Goal: Check status: Check status

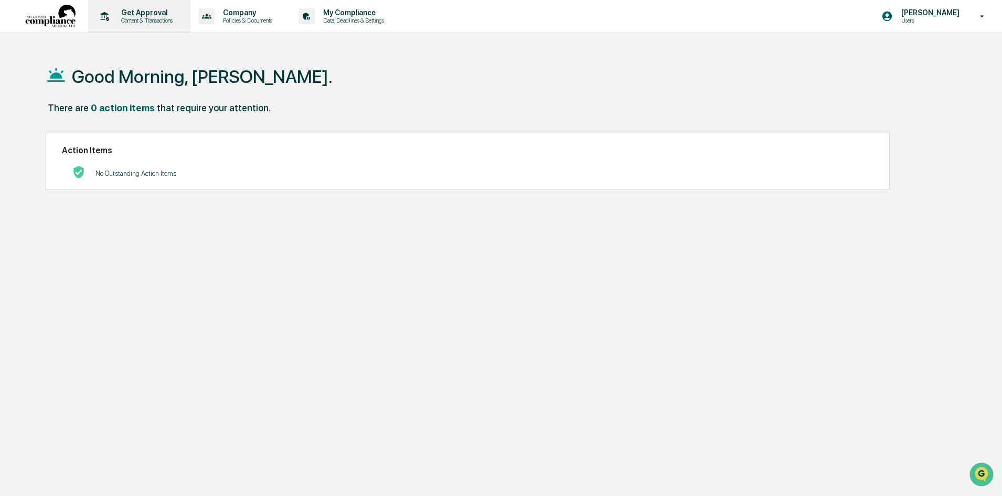
click at [143, 24] on p "Content & Transactions" at bounding box center [145, 20] width 65 height 7
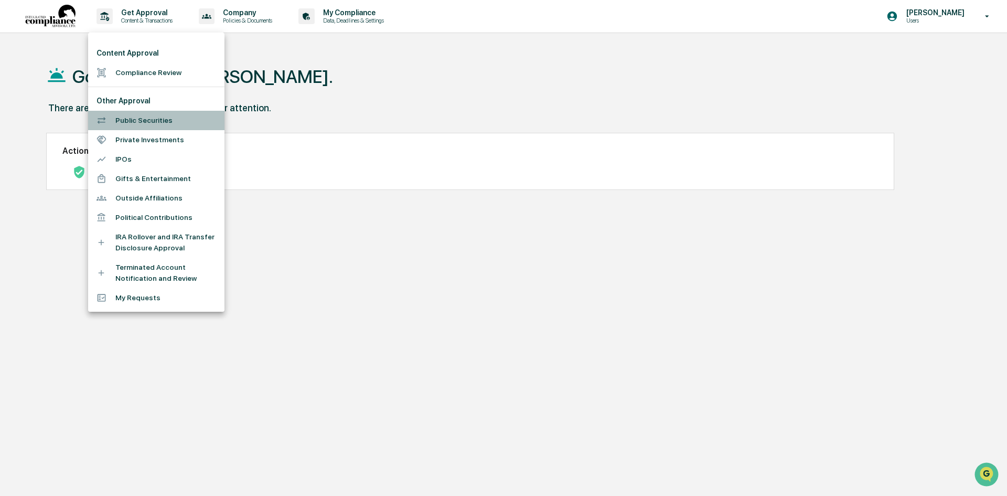
click at [148, 120] on li "Public Securities" at bounding box center [156, 120] width 136 height 19
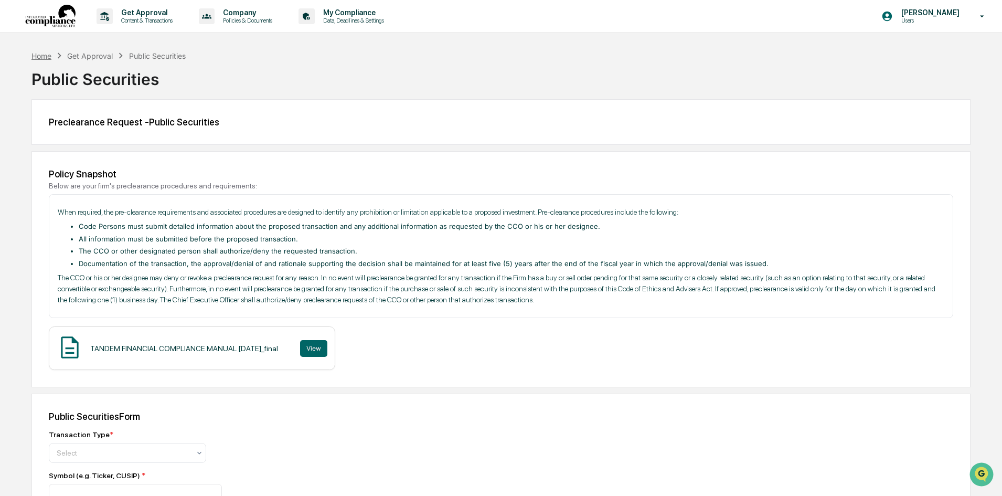
click at [34, 59] on div "Home" at bounding box center [41, 55] width 20 height 9
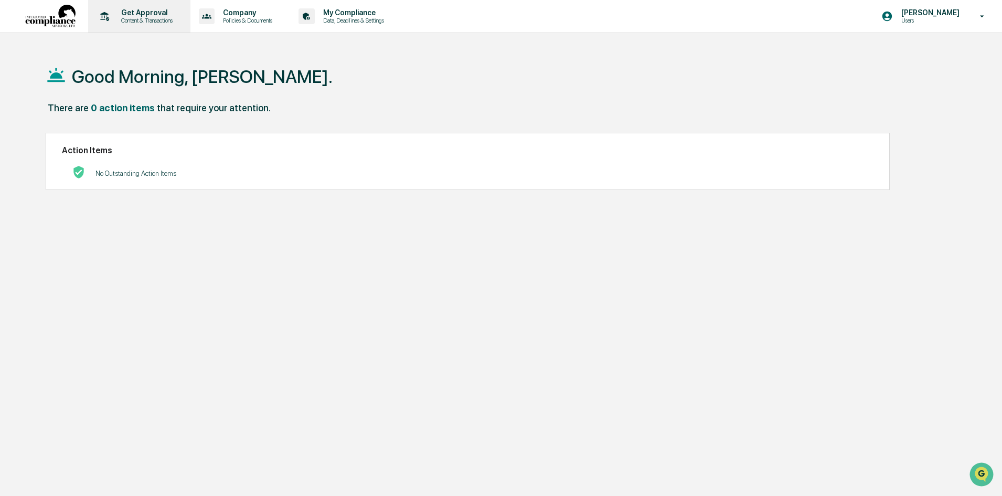
click at [151, 23] on p "Content & Transactions" at bounding box center [145, 20] width 65 height 7
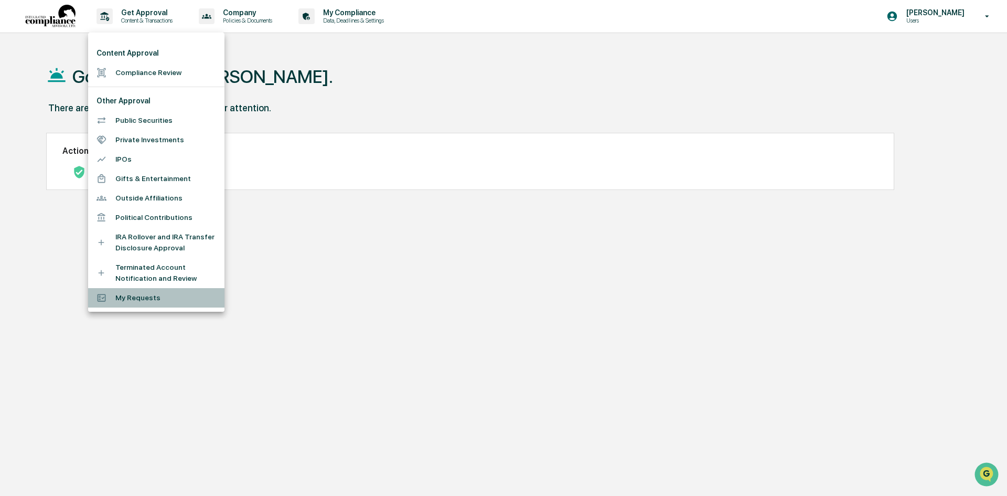
click at [154, 296] on li "My Requests" at bounding box center [156, 297] width 136 height 19
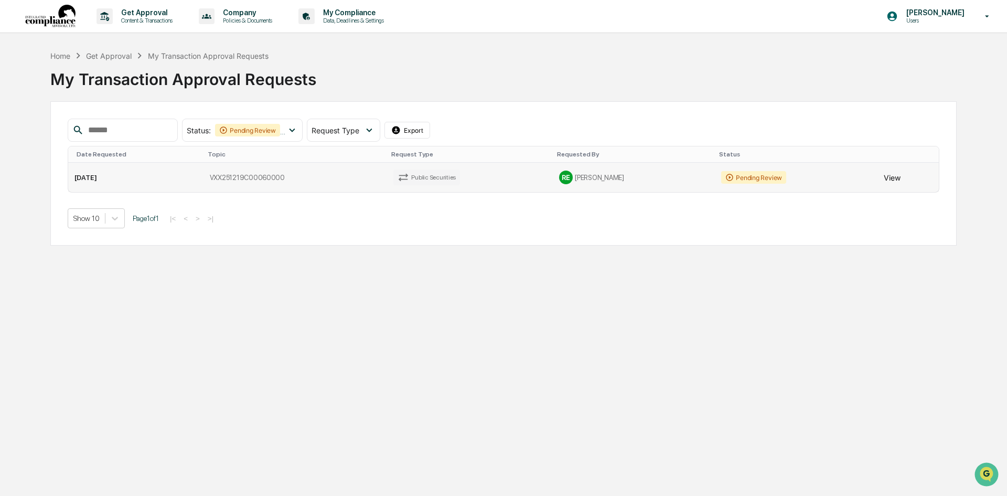
click at [886, 183] on button "View" at bounding box center [892, 177] width 17 height 21
